Goal: Find specific page/section: Find specific page/section

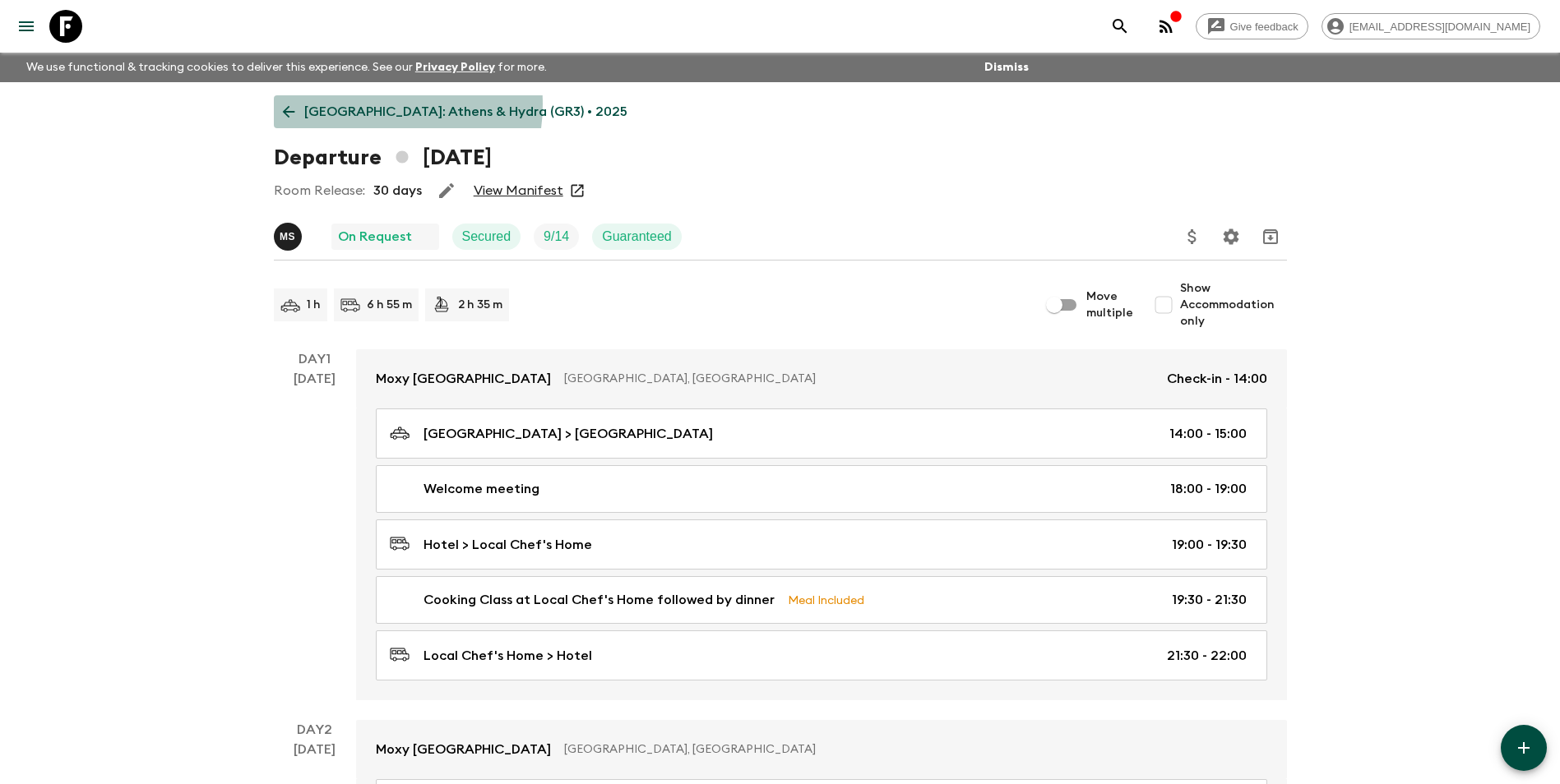
click at [365, 104] on p "[GEOGRAPHIC_DATA]: Athens & Hydra (GR3) • 2025" at bounding box center [466, 112] width 323 height 20
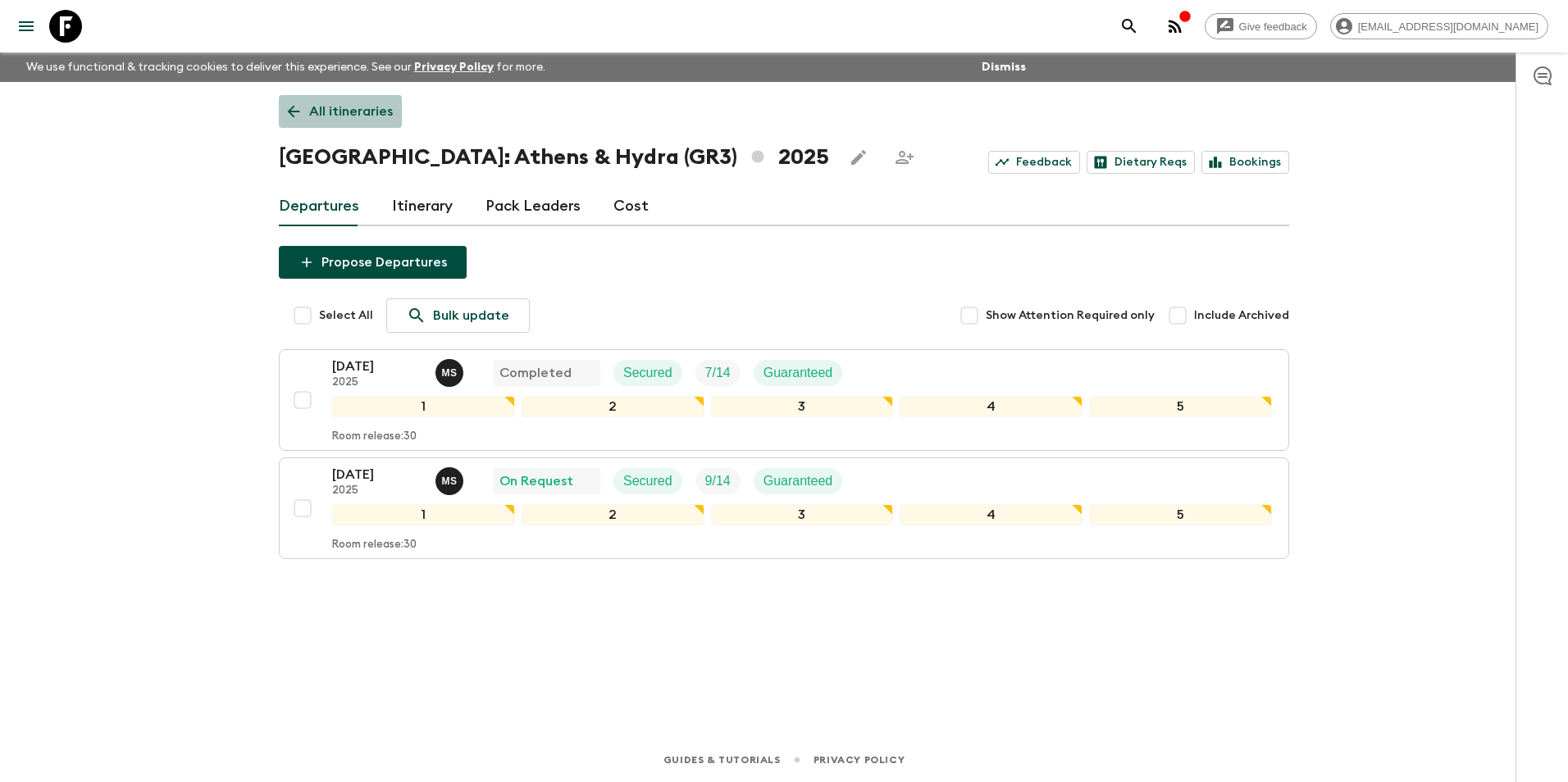
click at [320, 96] on link "All itineraries" at bounding box center [340, 112] width 123 height 33
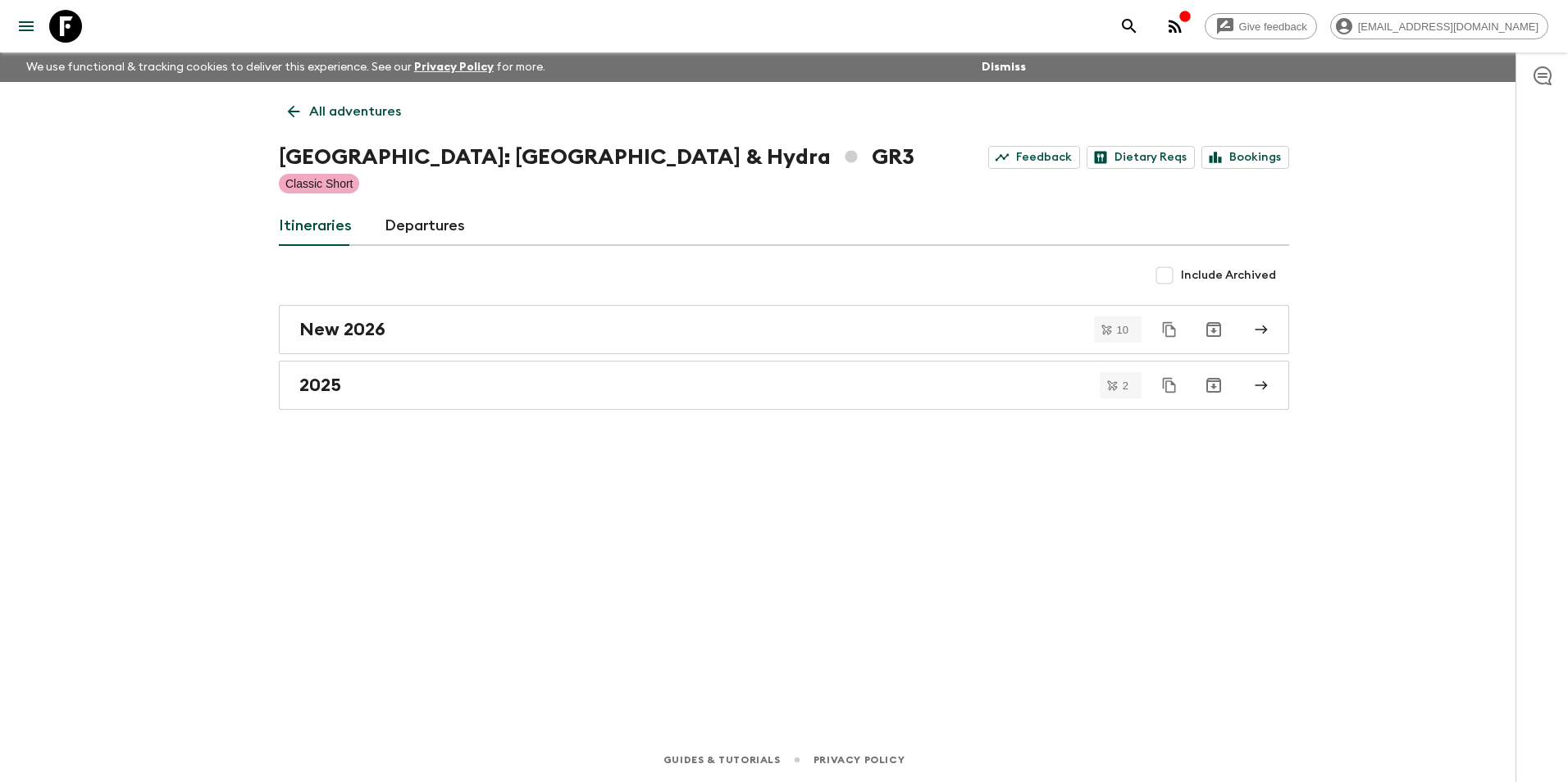
click at [320, 96] on link "All adventures" at bounding box center [344, 112] width 131 height 33
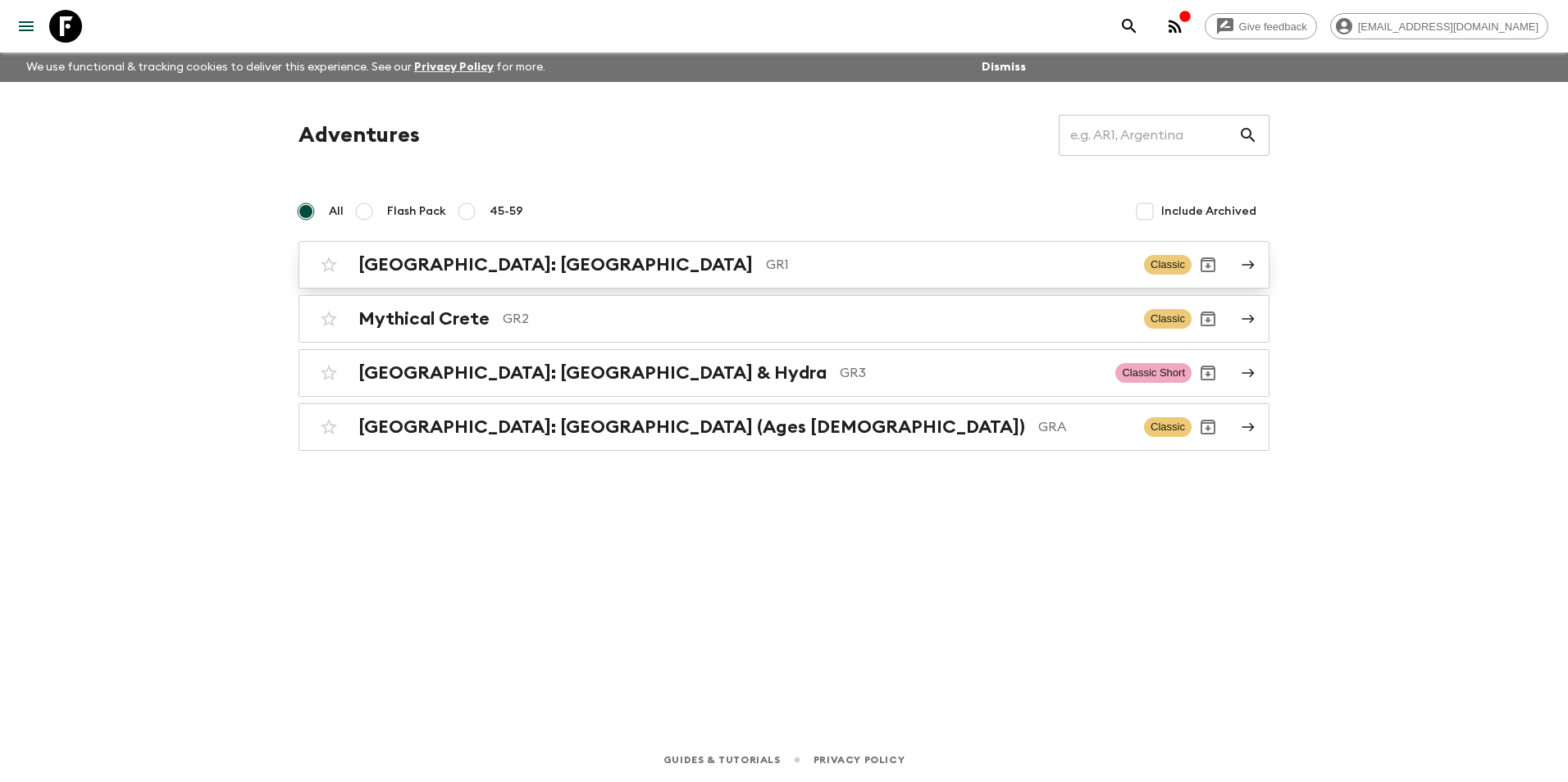
click at [442, 261] on h2 "[GEOGRAPHIC_DATA]: [GEOGRAPHIC_DATA]" at bounding box center [555, 265] width 394 height 22
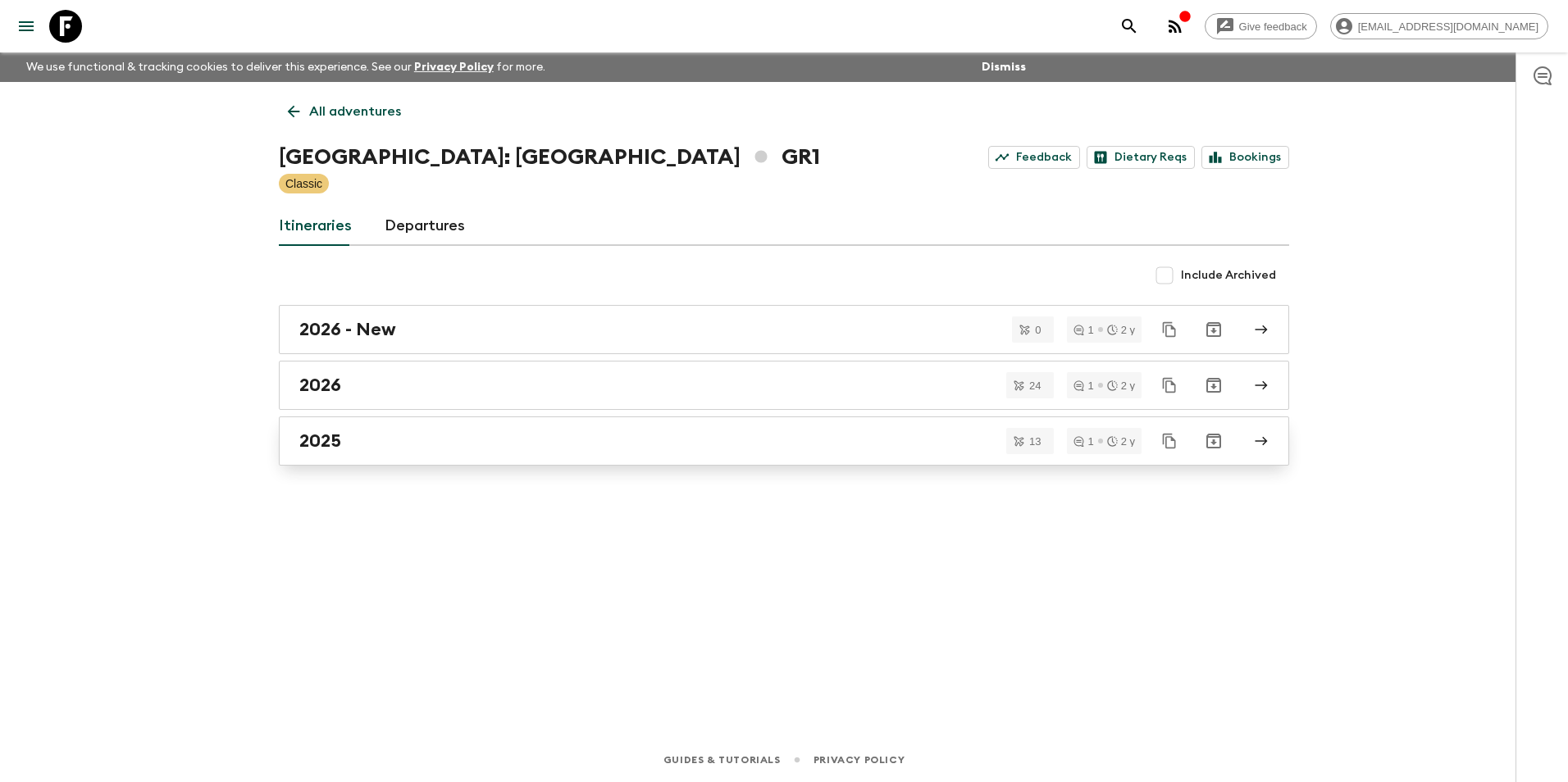
click at [391, 445] on div "2025" at bounding box center [769, 441] width 938 height 22
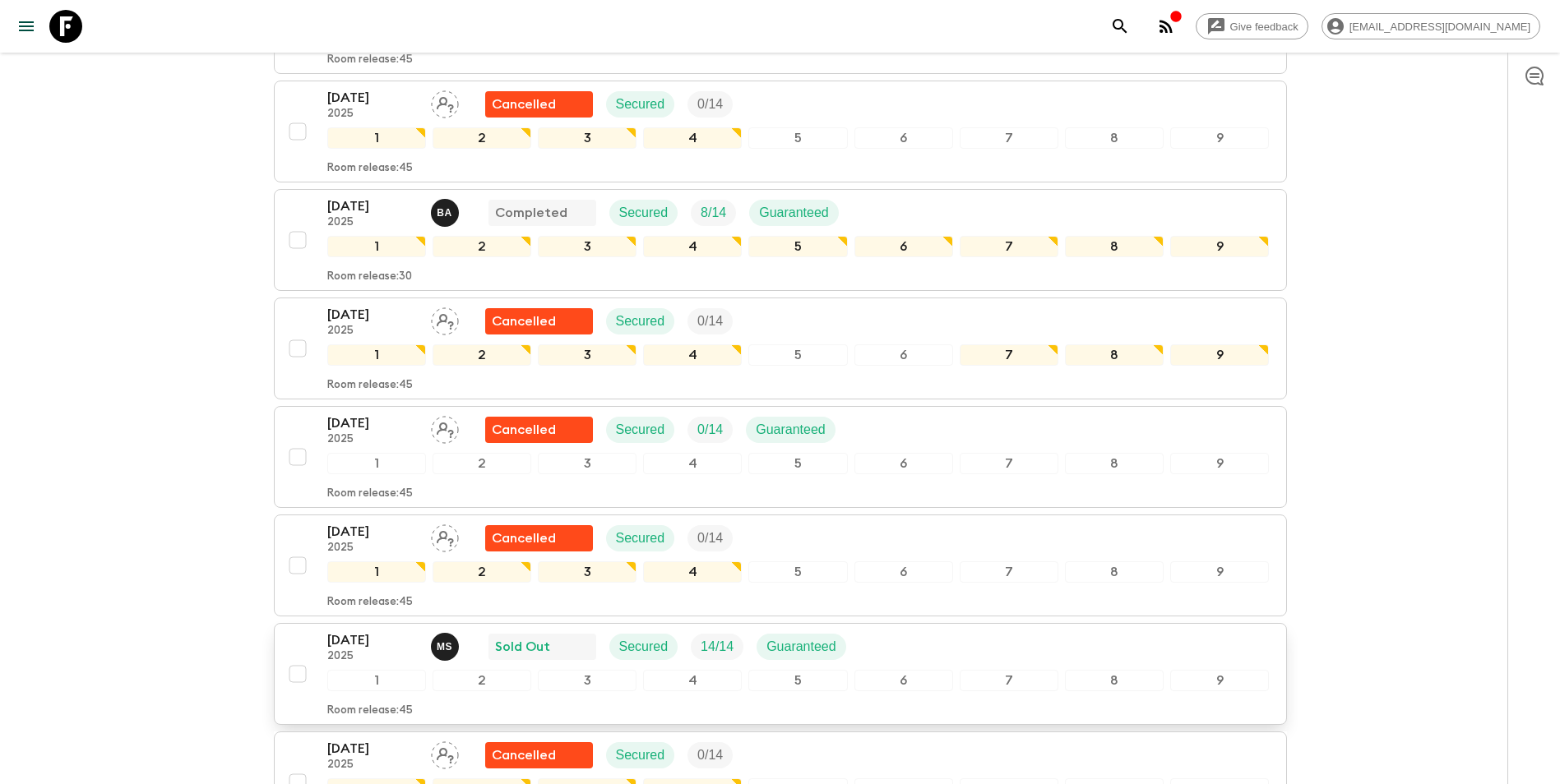
scroll to position [739, 0]
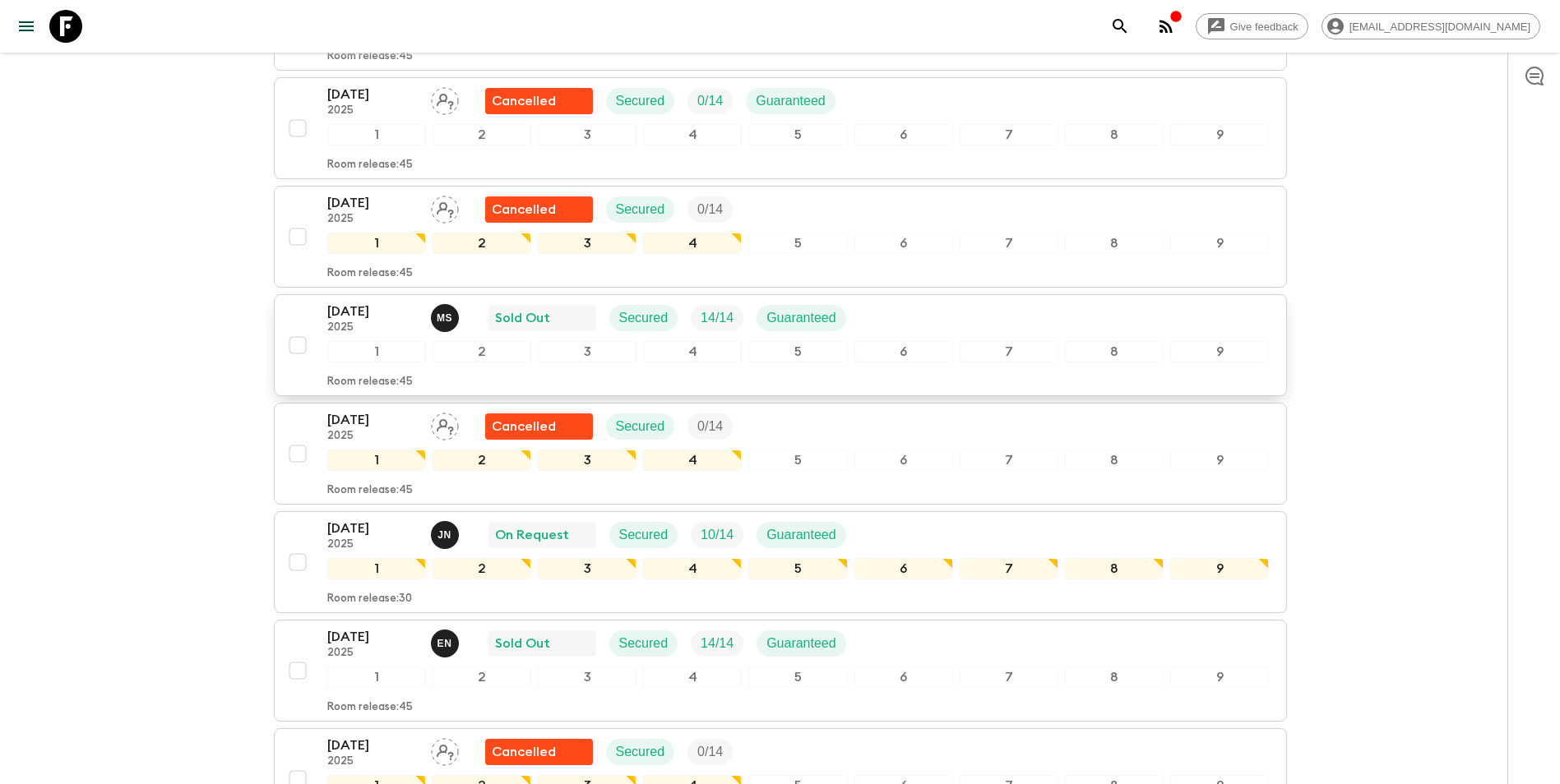
click at [358, 321] on p "2025" at bounding box center [372, 328] width 90 height 13
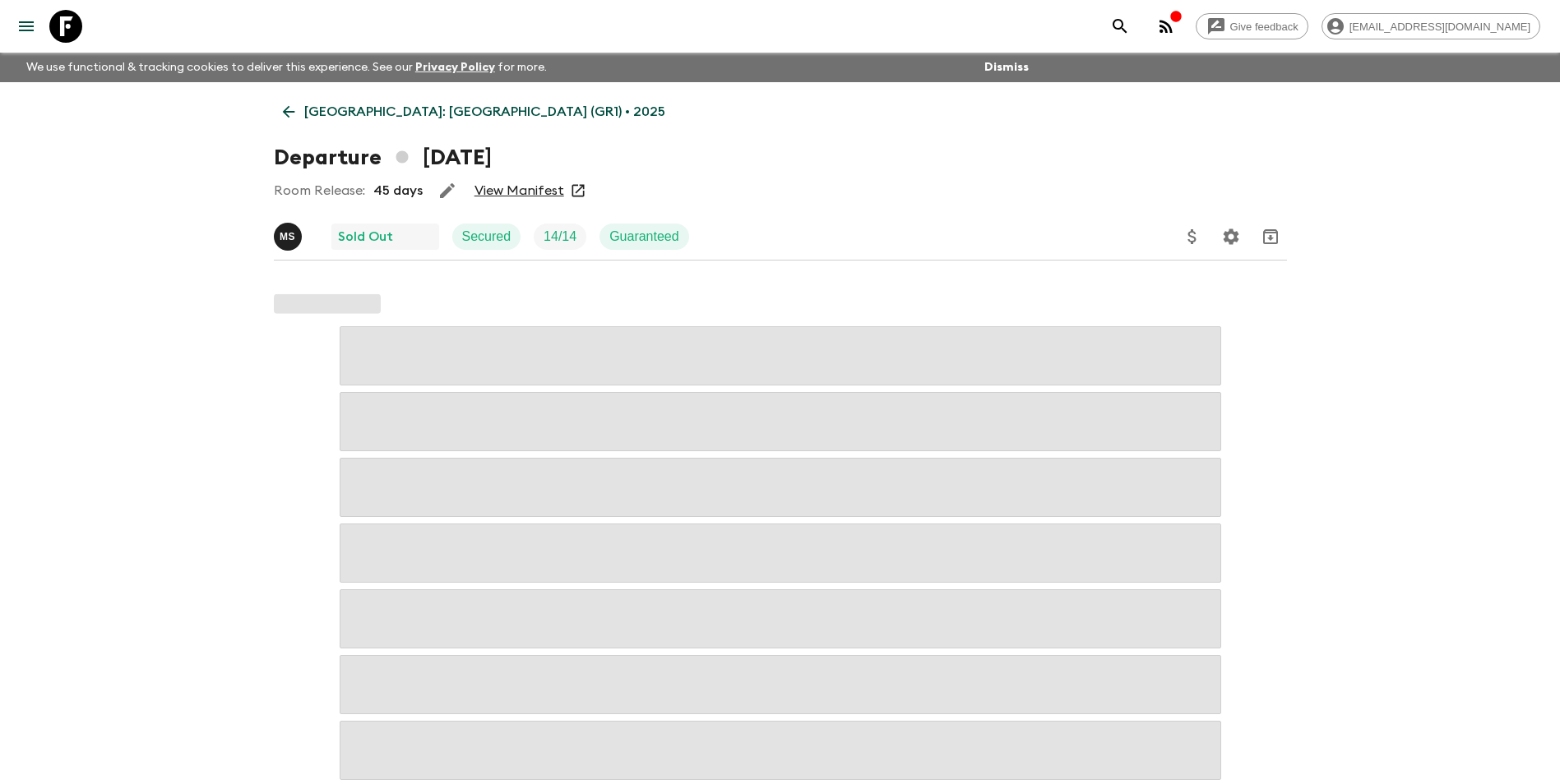
click at [502, 195] on link "View Manifest" at bounding box center [519, 191] width 90 height 16
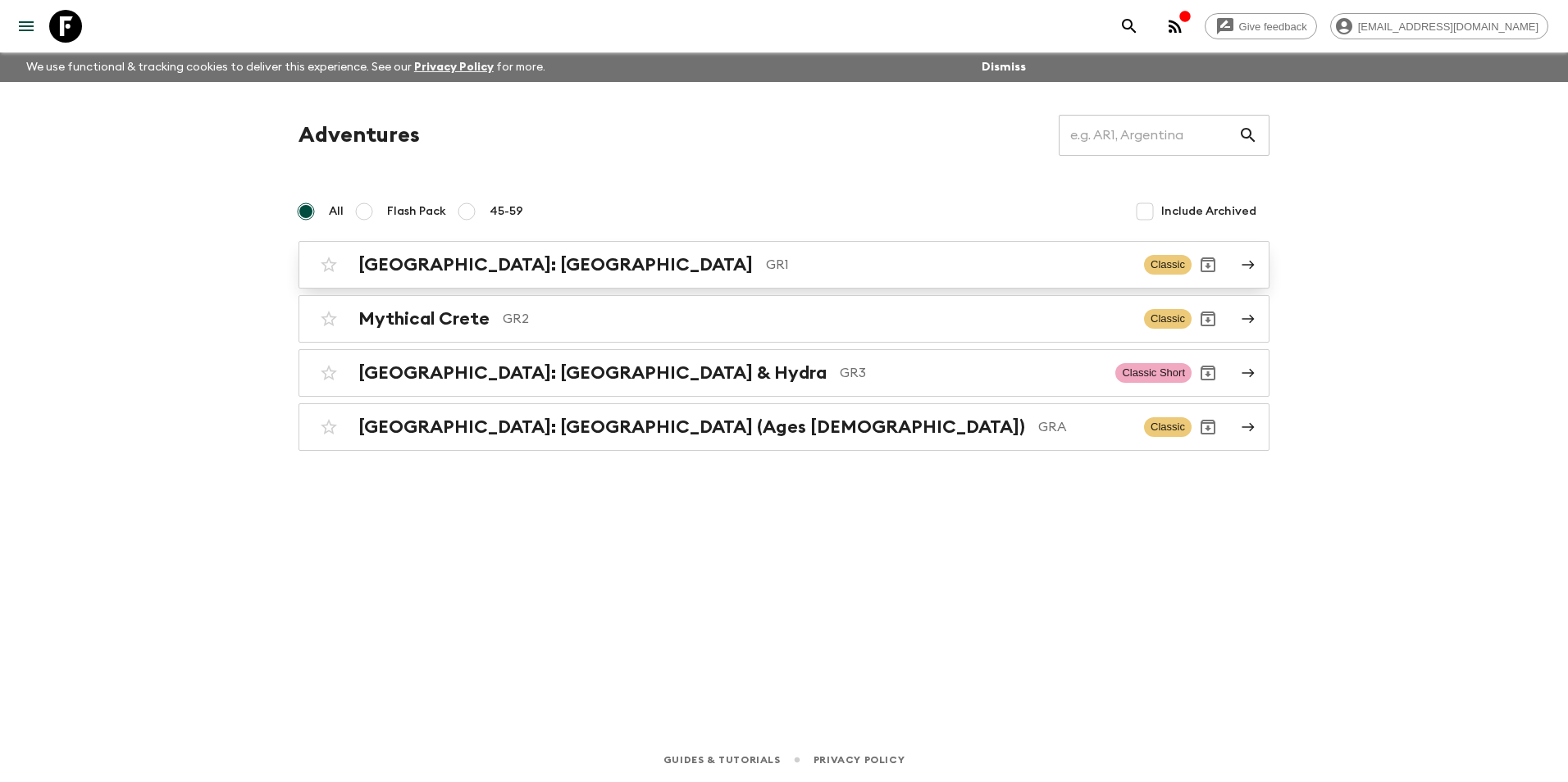
click at [445, 263] on h2 "[GEOGRAPHIC_DATA]: [GEOGRAPHIC_DATA]" at bounding box center [555, 265] width 394 height 22
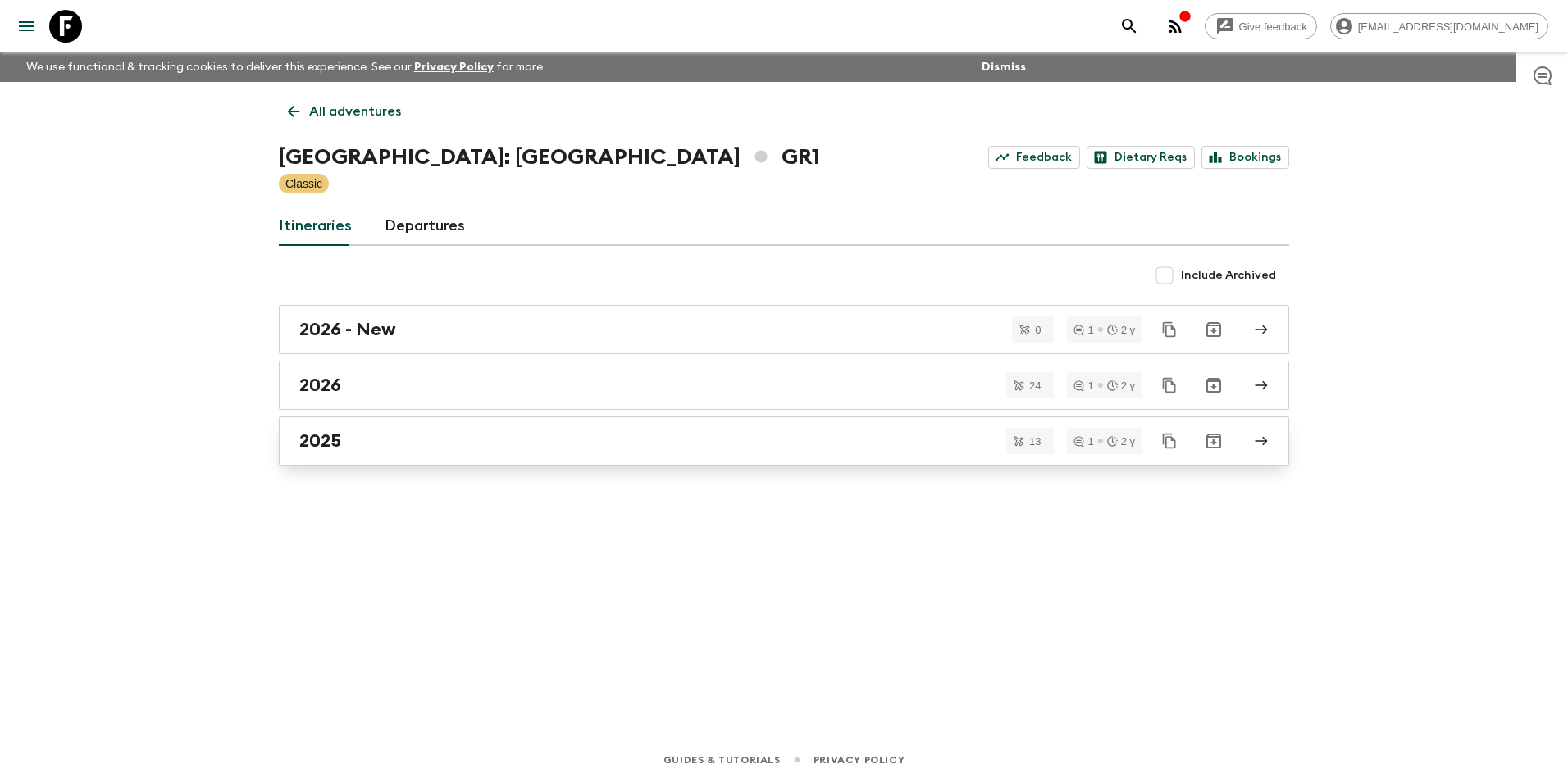
click at [330, 443] on h2 "2025" at bounding box center [321, 441] width 42 height 22
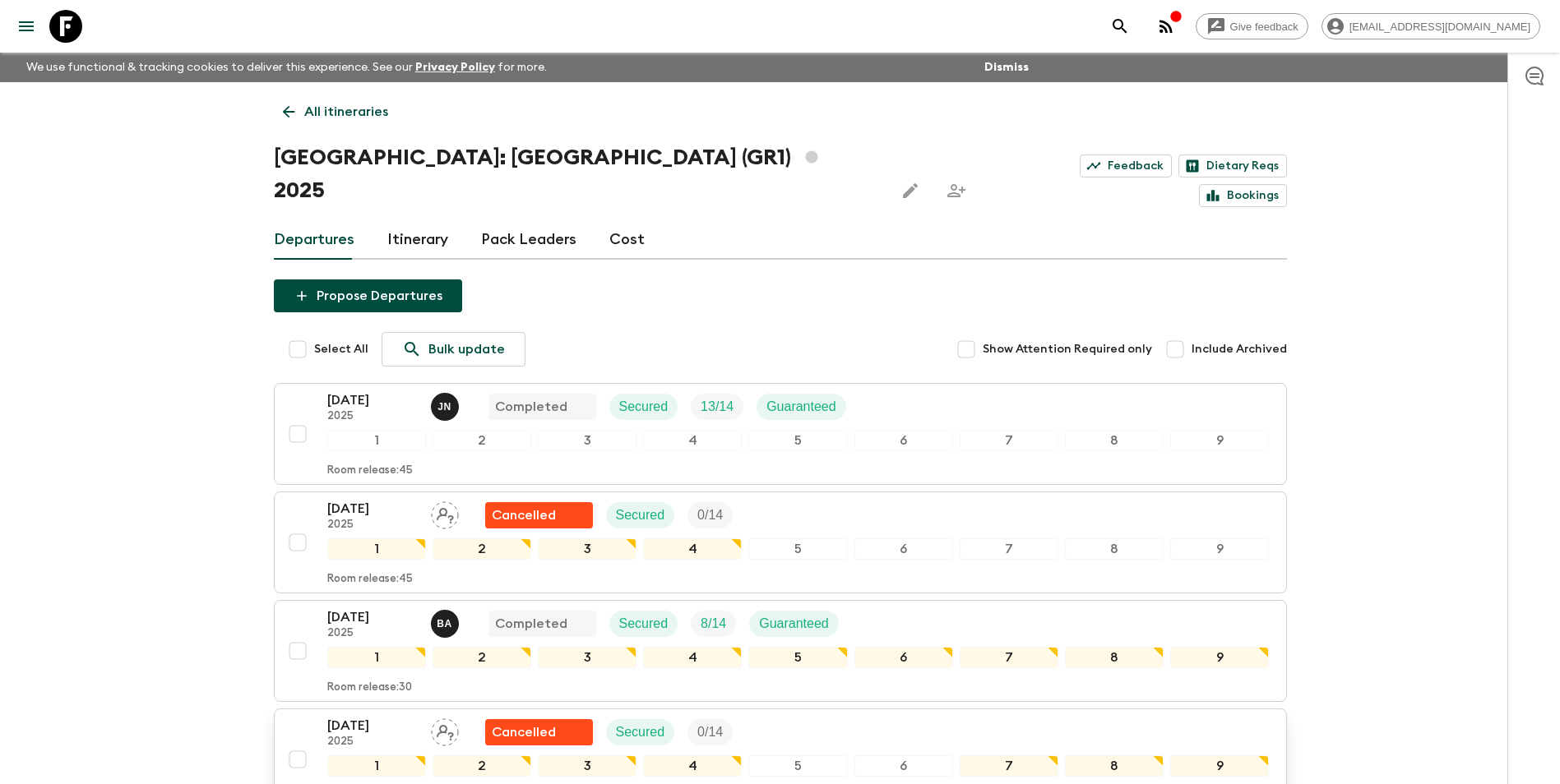
scroll to position [411, 0]
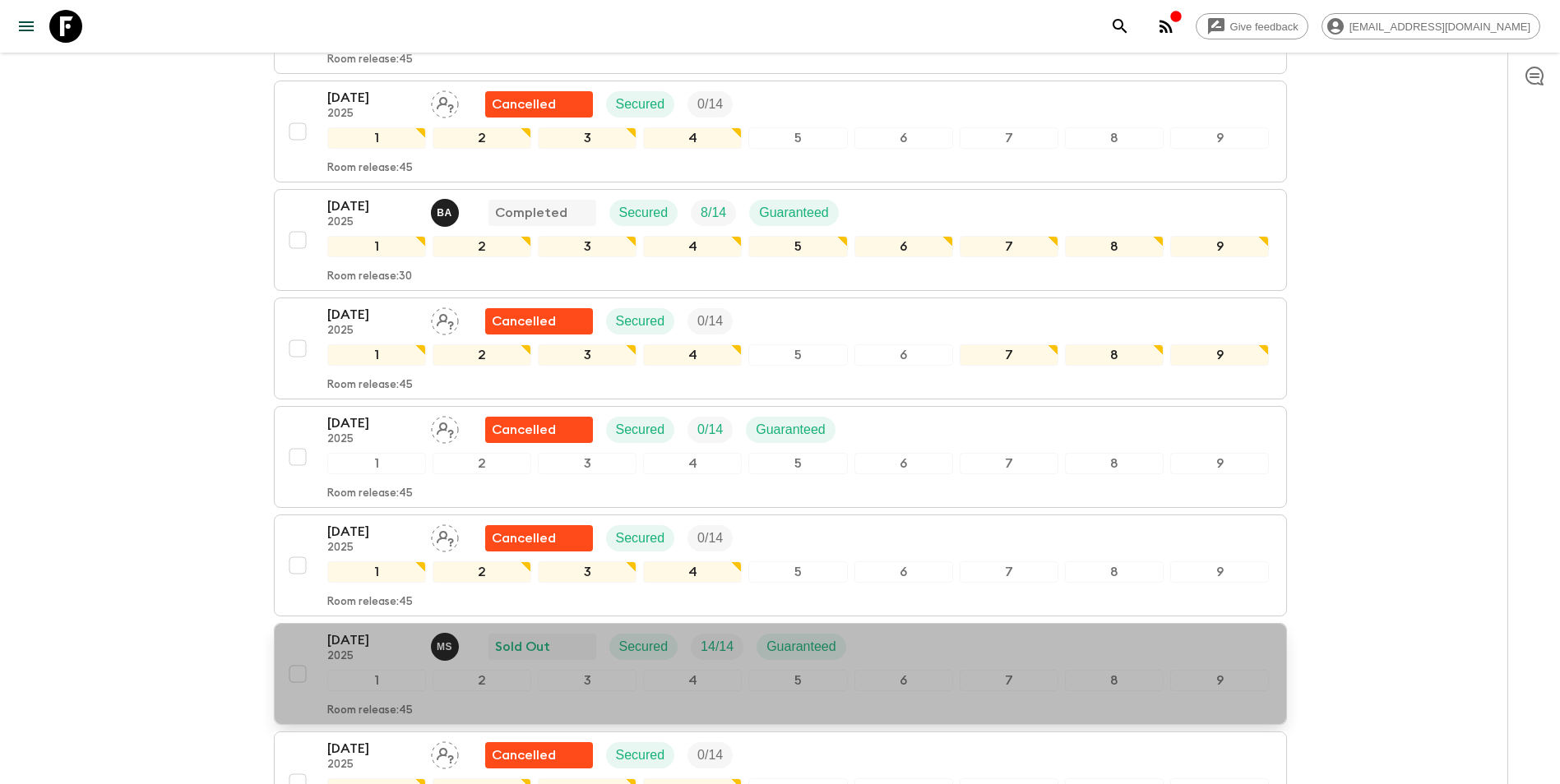
click at [340, 630] on p "[DATE]" at bounding box center [372, 640] width 90 height 20
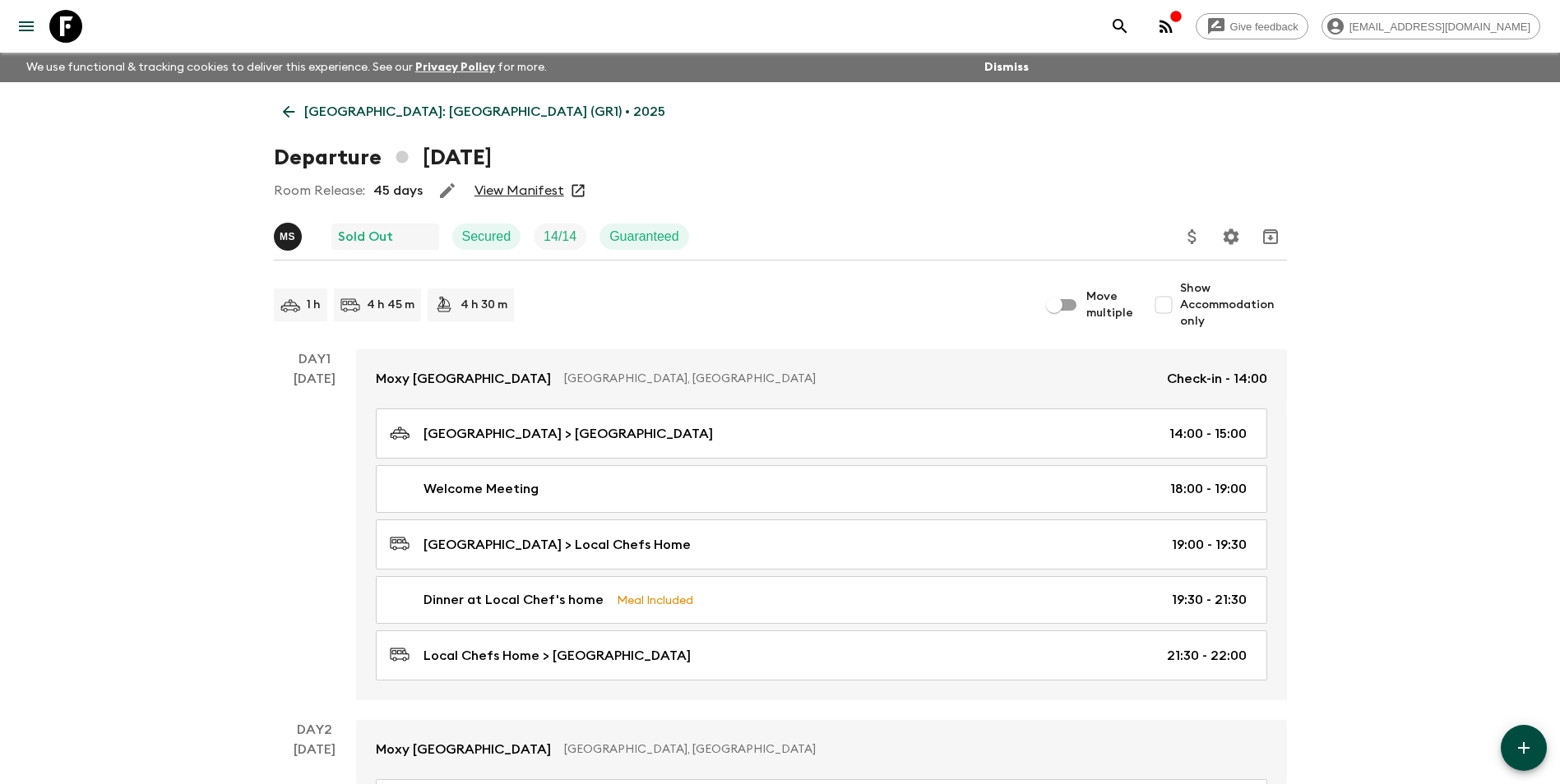
click at [554, 193] on link "View Manifest" at bounding box center [519, 191] width 90 height 16
